Goal: Transaction & Acquisition: Book appointment/travel/reservation

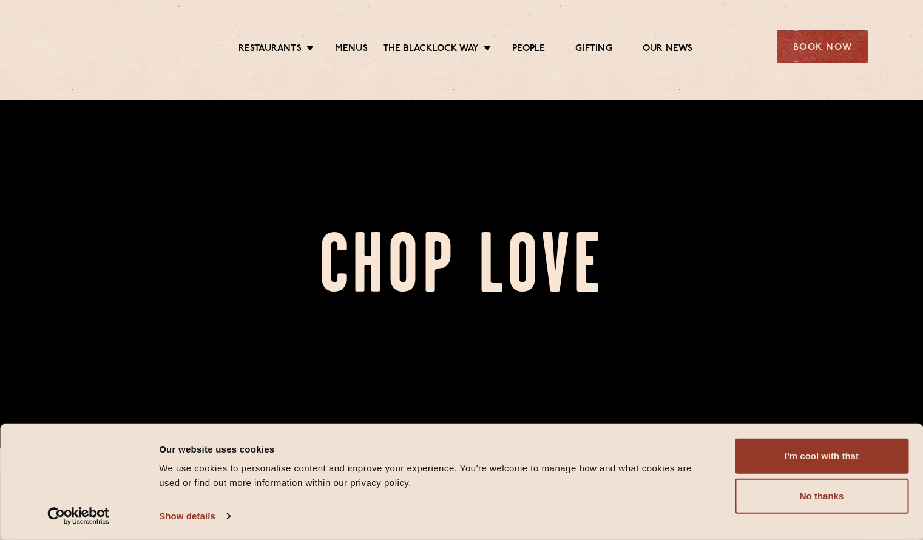
scroll to position [182, 0]
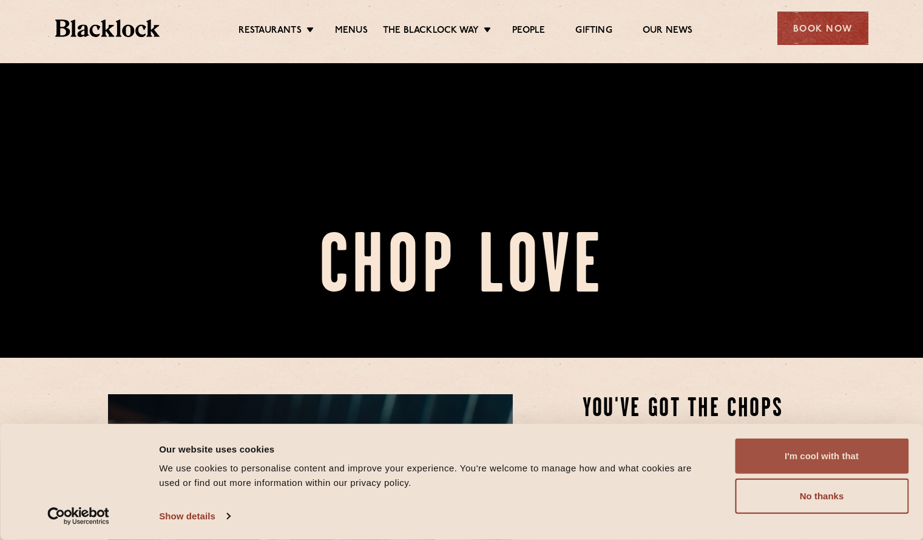
click at [807, 453] on button "I'm cool with that" at bounding box center [822, 455] width 174 height 35
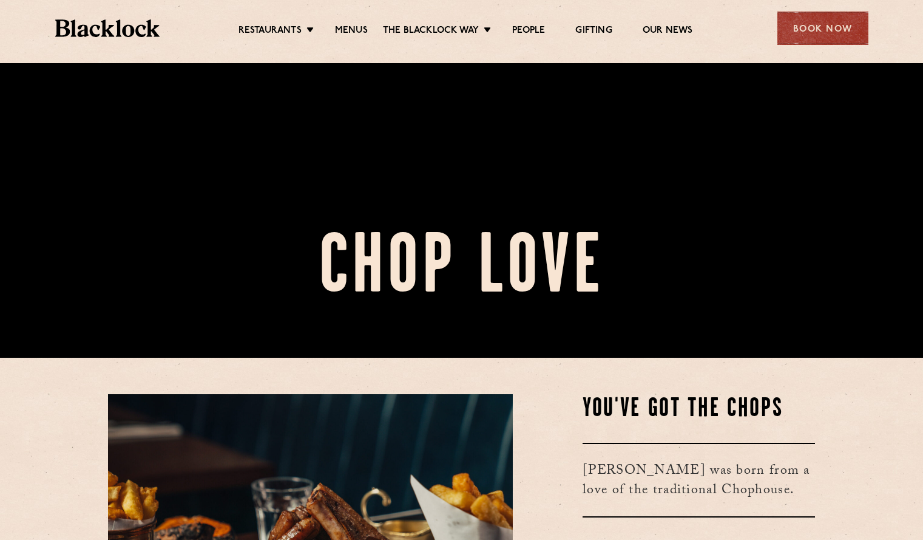
click at [819, 10] on div "Restaurants [GEOGRAPHIC_DATA] [GEOGRAPHIC_DATA] [GEOGRAPHIC_DATA] [GEOGRAPHIC_D…" at bounding box center [462, 27] width 850 height 54
click at [804, 27] on div "Book Now" at bounding box center [823, 28] width 91 height 33
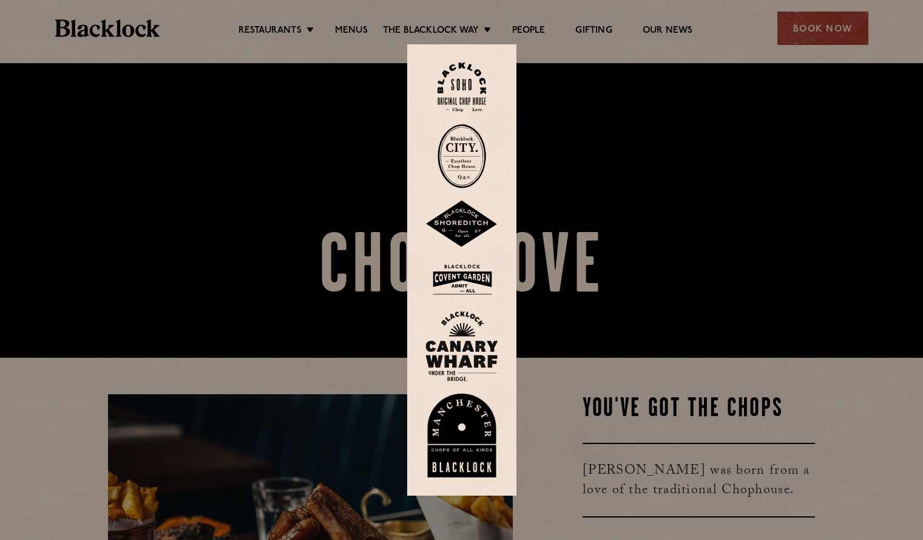
click at [462, 89] on img at bounding box center [462, 87] width 49 height 49
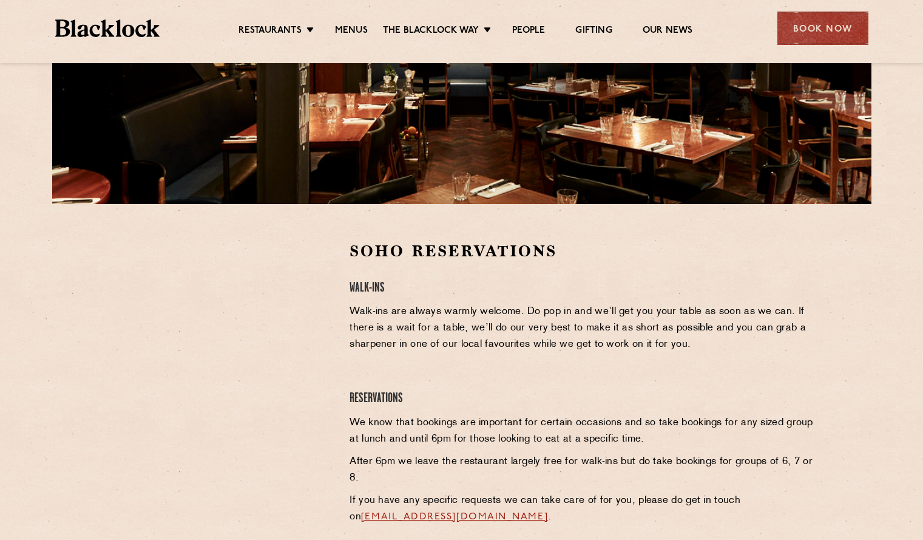
scroll to position [243, 0]
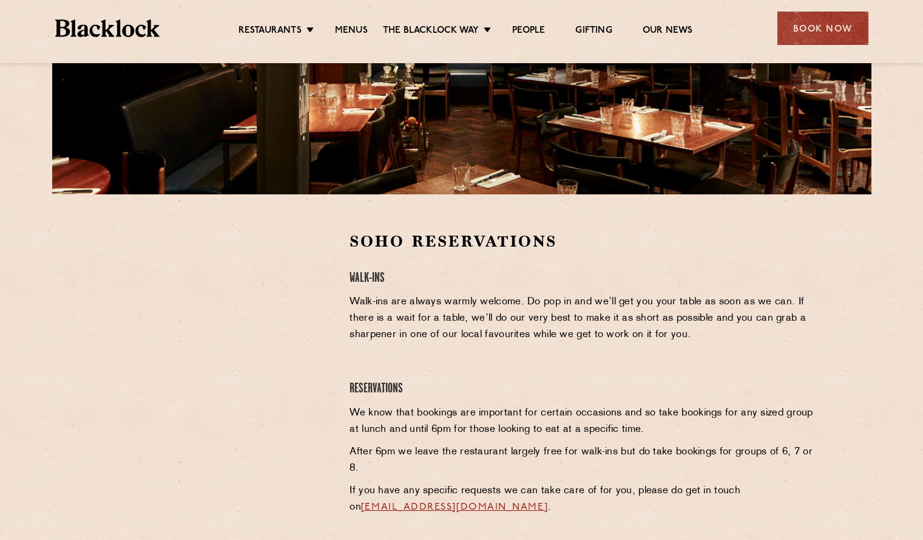
click at [296, 349] on div at bounding box center [219, 322] width 223 height 183
